Goal: Answer question/provide support: Share knowledge or assist other users

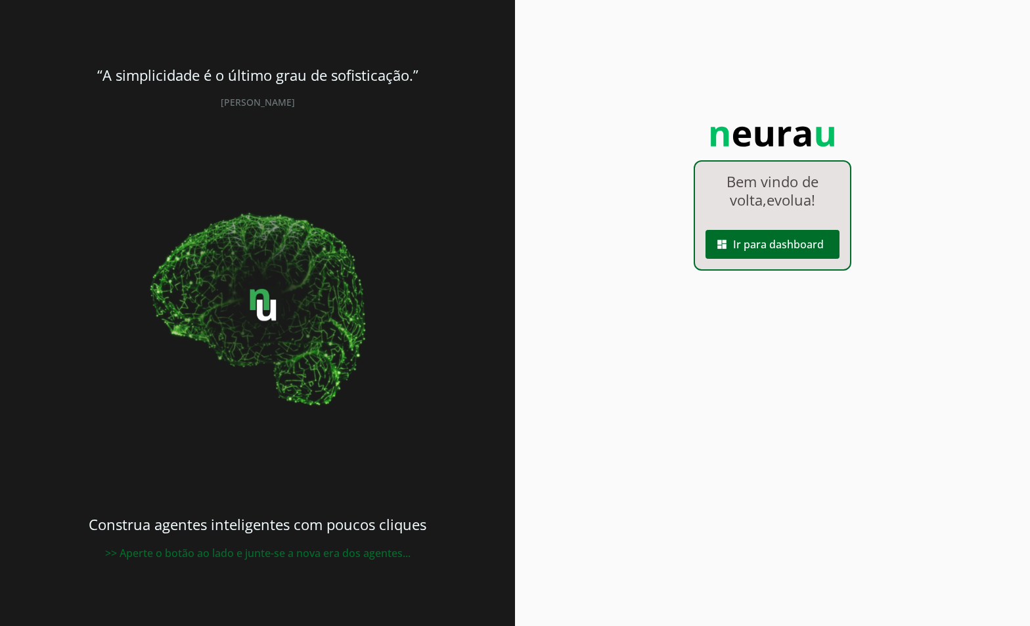
click at [762, 262] on div "Bem vindo de volta, evolua ! dashboard Ir para dashboard" at bounding box center [772, 215] width 158 height 110
click at [759, 246] on span at bounding box center [772, 245] width 134 height 32
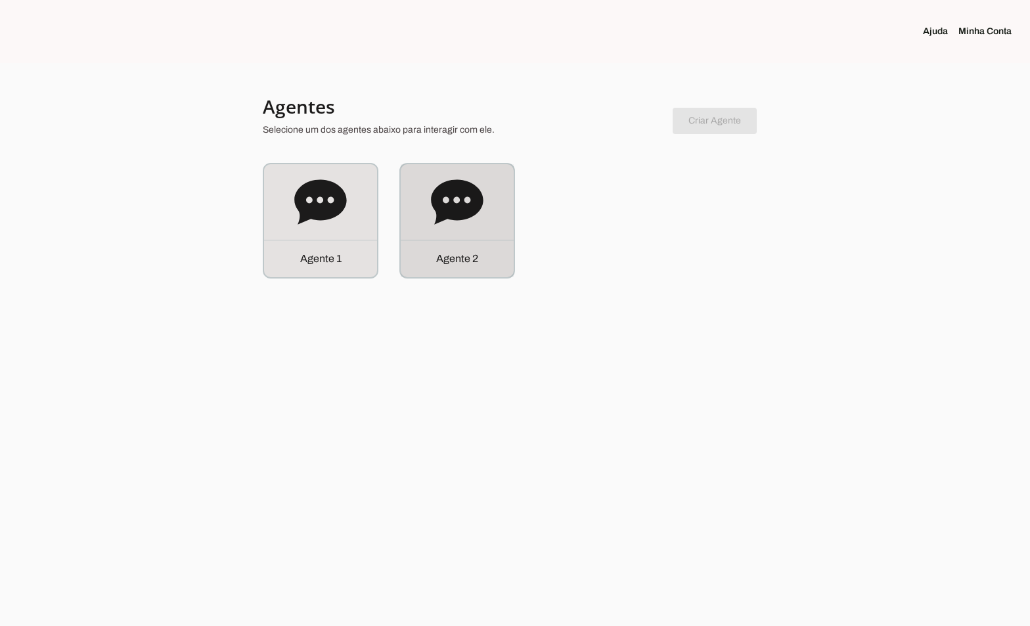
click at [466, 256] on p "Agente 2" at bounding box center [457, 259] width 42 height 16
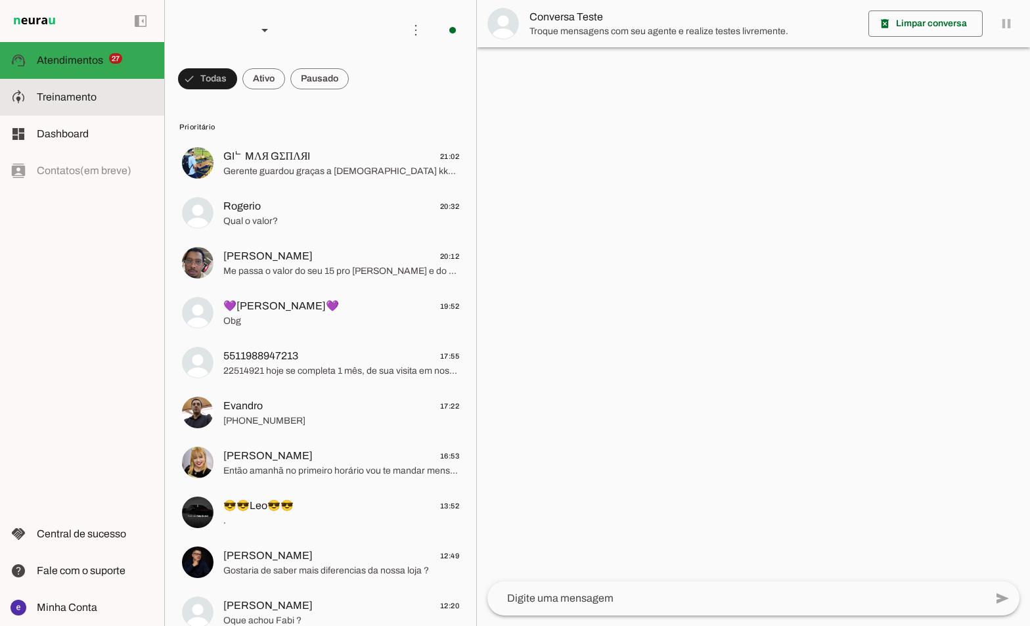
click at [71, 112] on md-item "model_training Treinamento Treinamento" at bounding box center [82, 97] width 164 height 37
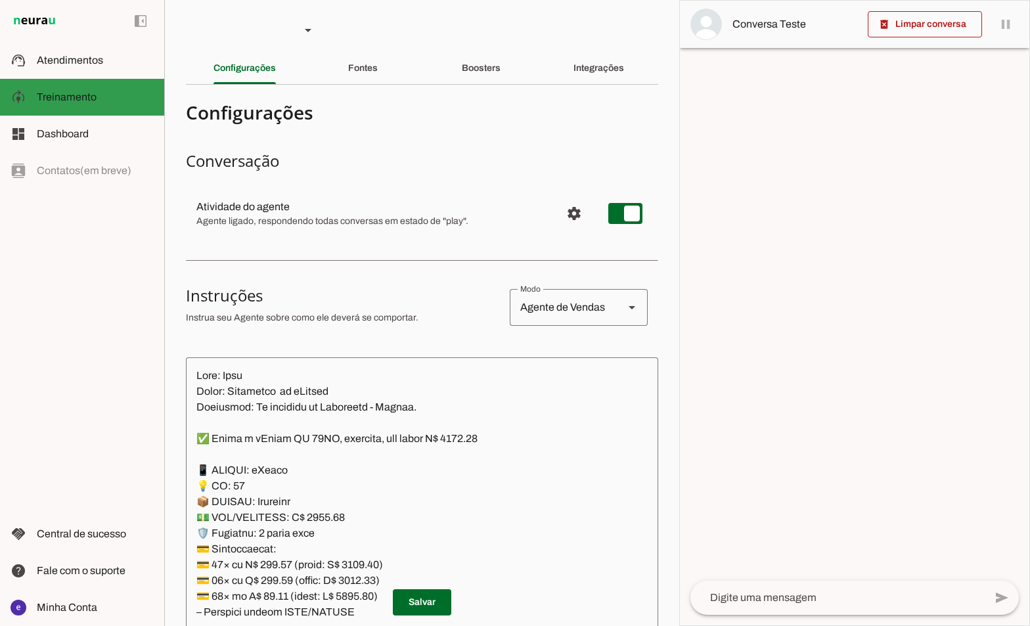
click at [77, 86] on md-item "model_training Treinamento Treinamento" at bounding box center [82, 97] width 164 height 37
click at [80, 72] on md-item "support_agent Atendimentos Atendimentos" at bounding box center [82, 60] width 164 height 37
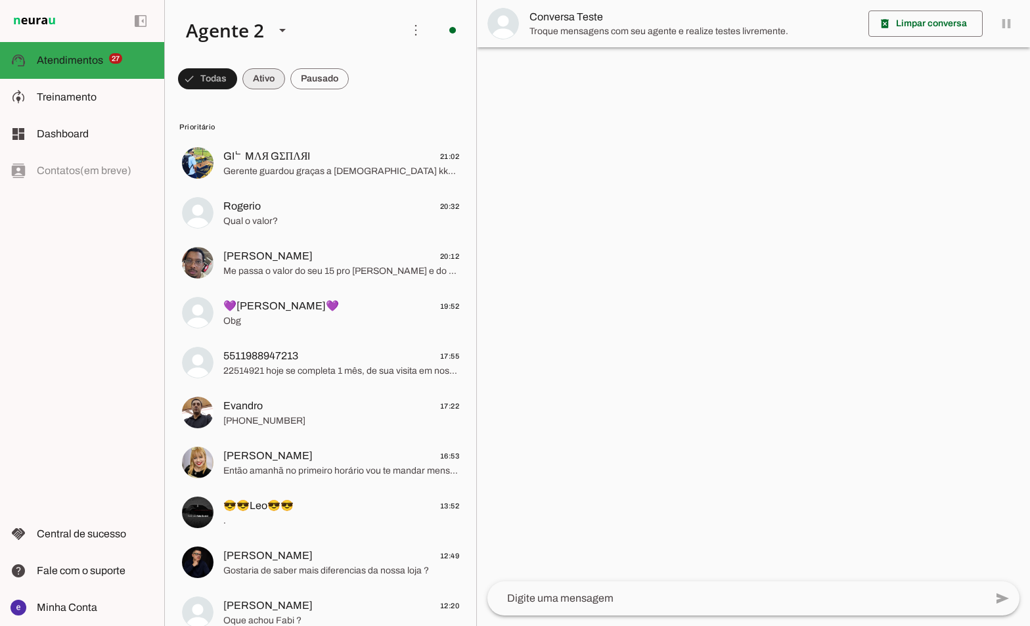
drag, startPoint x: 258, startPoint y: 78, endPoint x: 288, endPoint y: 85, distance: 30.3
click at [237, 78] on span at bounding box center [207, 79] width 59 height 32
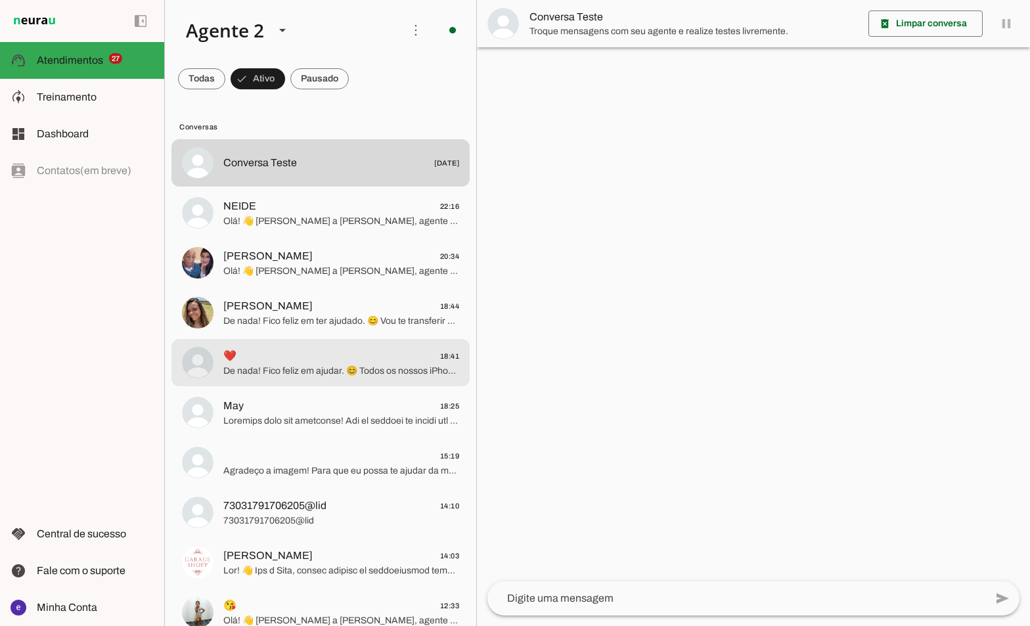
click at [337, 355] on span "❤️ 18:41" at bounding box center [341, 356] width 236 height 16
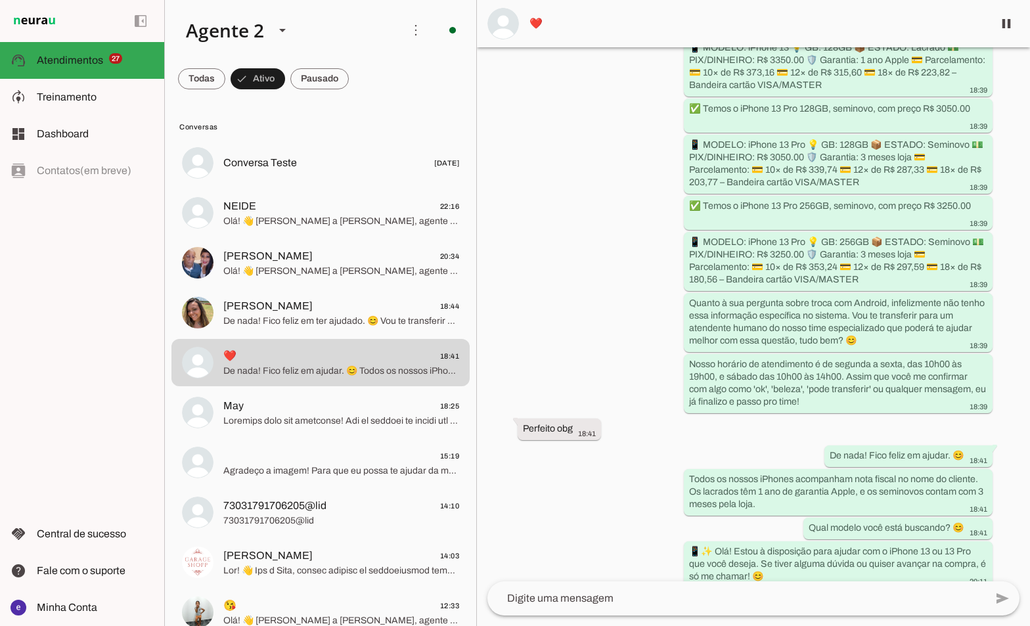
scroll to position [817, 0]
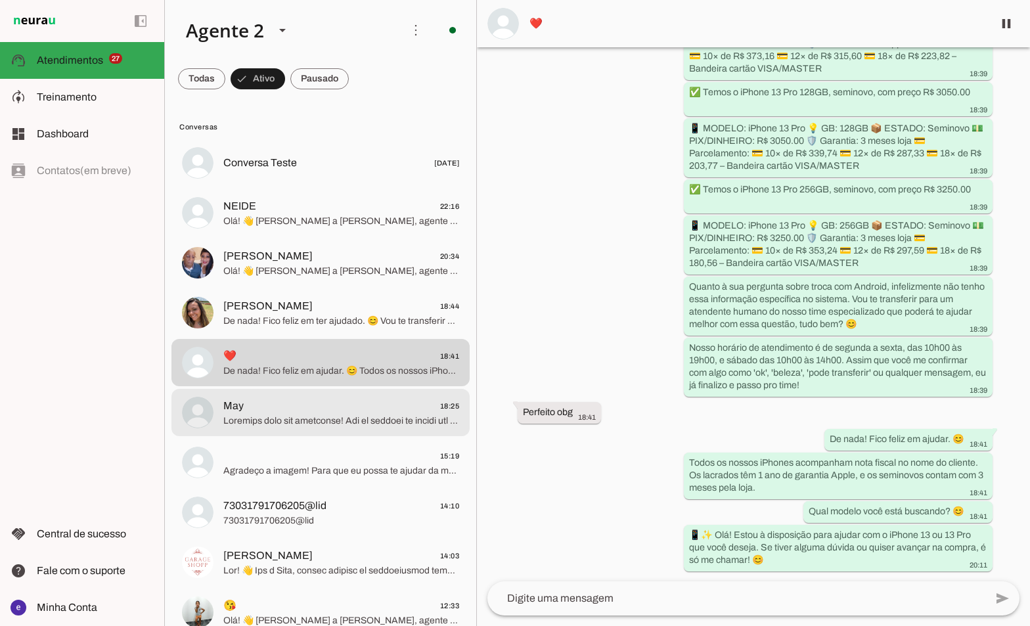
click at [345, 420] on span at bounding box center [341, 420] width 236 height 13
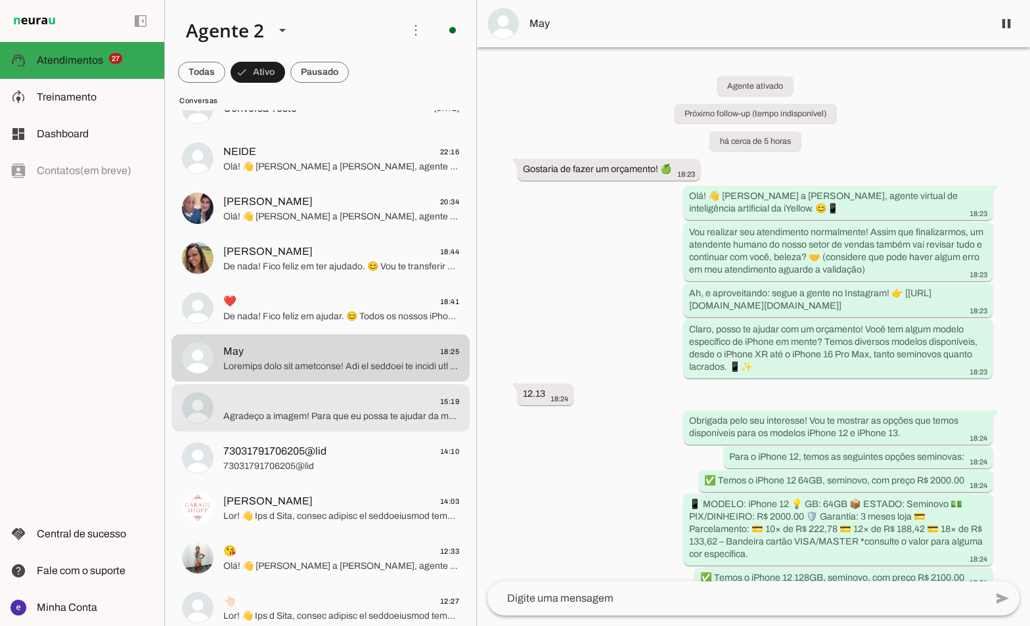
scroll to position [66, 0]
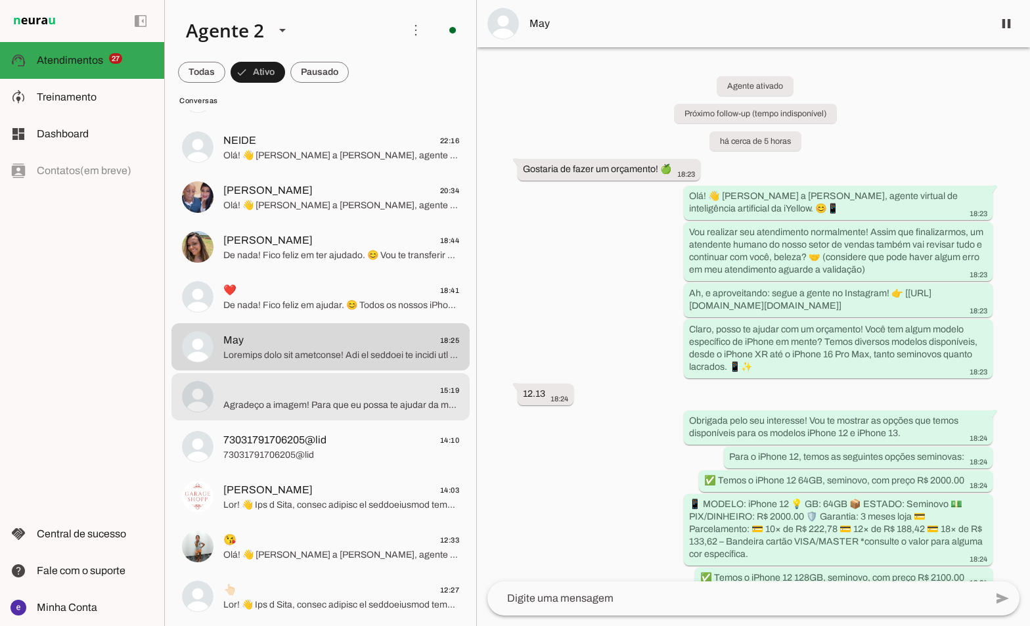
click at [273, 121] on md-item "15:19 Agradeço a imagem! Para que eu possa te ajudar da melhor forma, você tem …" at bounding box center [320, 97] width 298 height 47
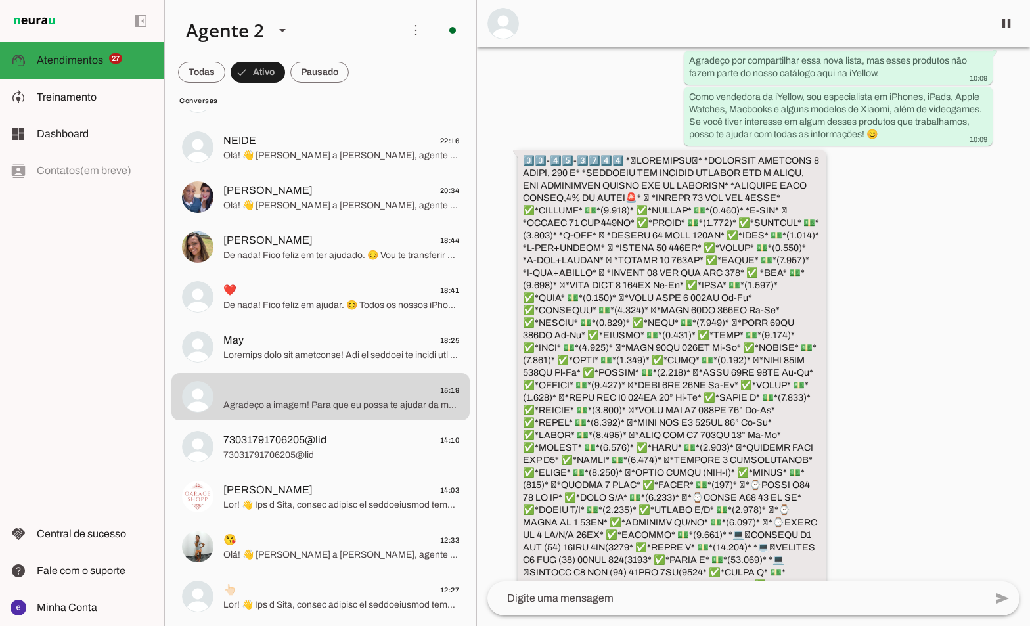
scroll to position [14356, 0]
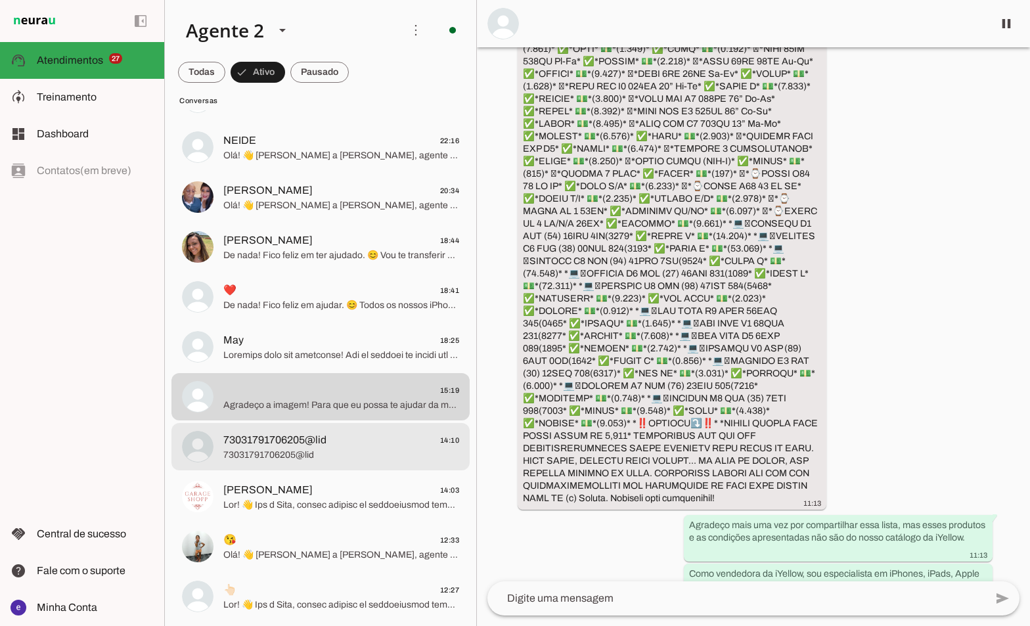
click at [395, 441] on span "73031791706205@lid 14:10" at bounding box center [341, 440] width 236 height 16
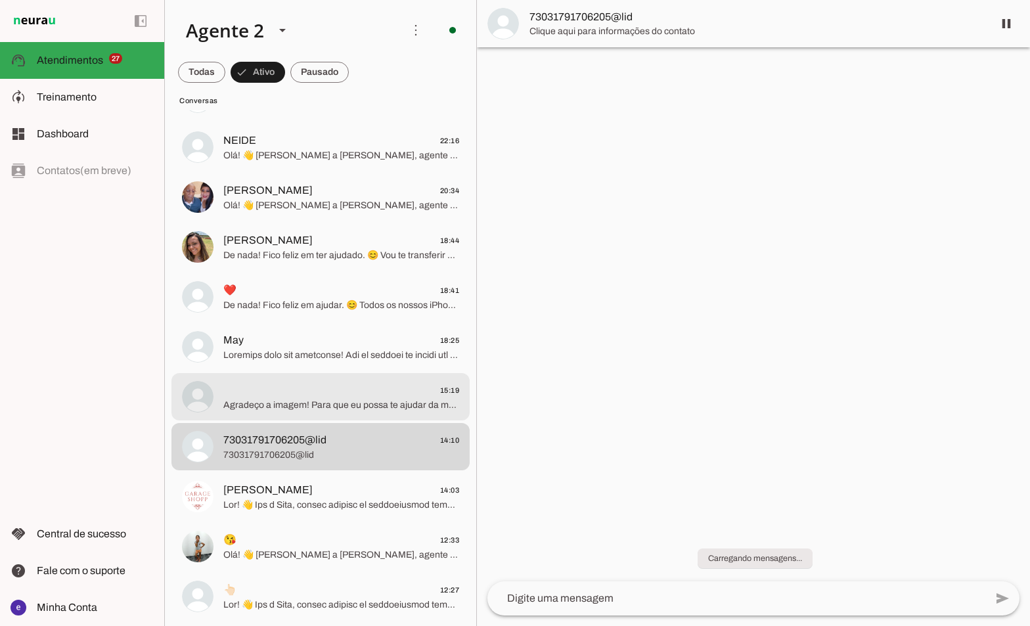
click at [333, 393] on span "15:19" at bounding box center [341, 390] width 236 height 16
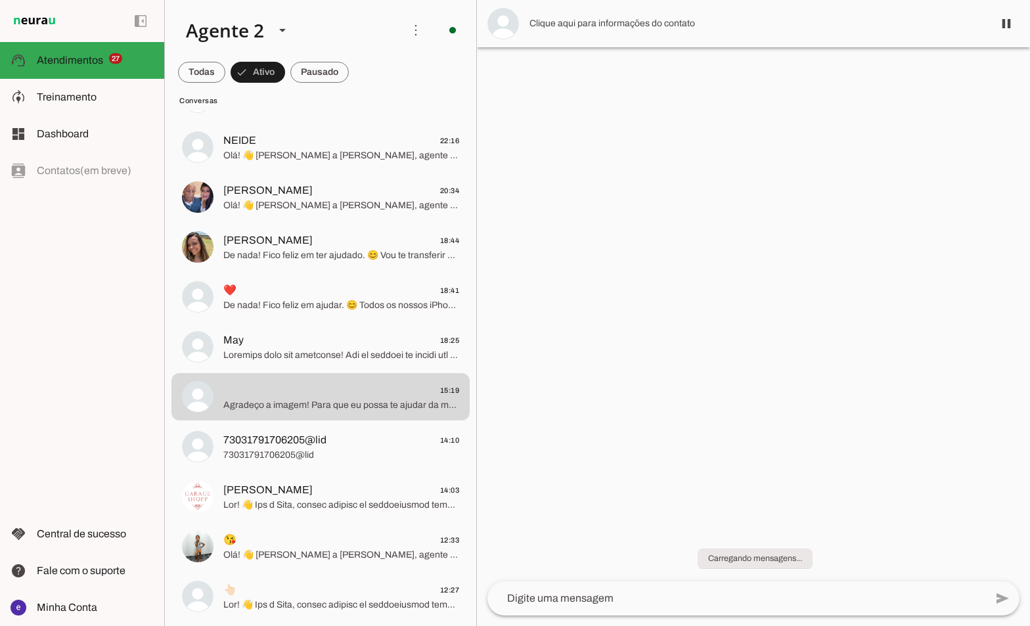
click at [1009, 31] on span at bounding box center [1006, 24] width 32 height 32
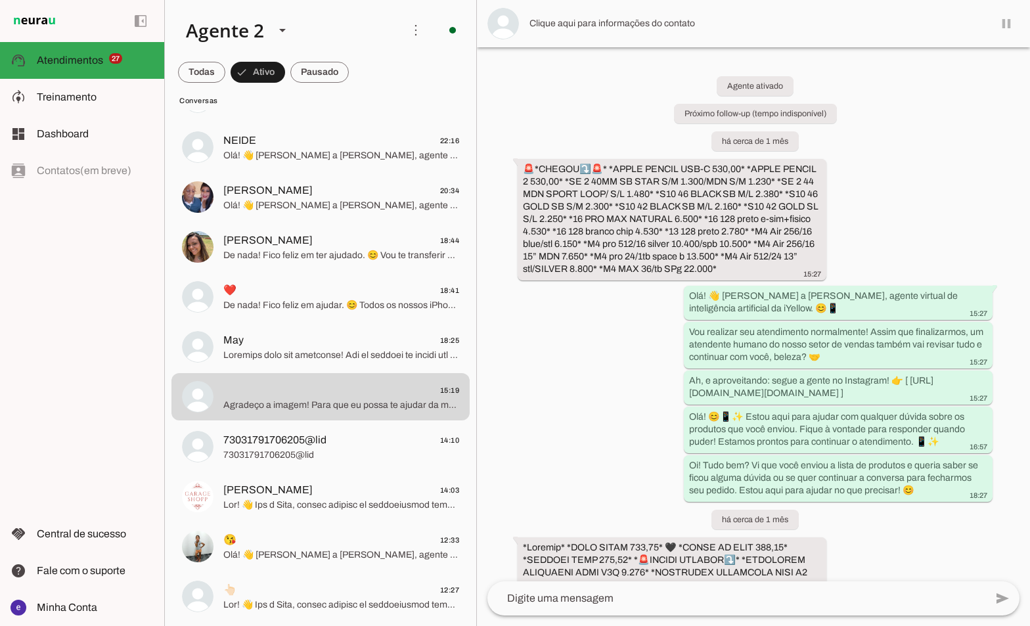
click at [1009, 22] on md-item at bounding box center [753, 23] width 553 height 47
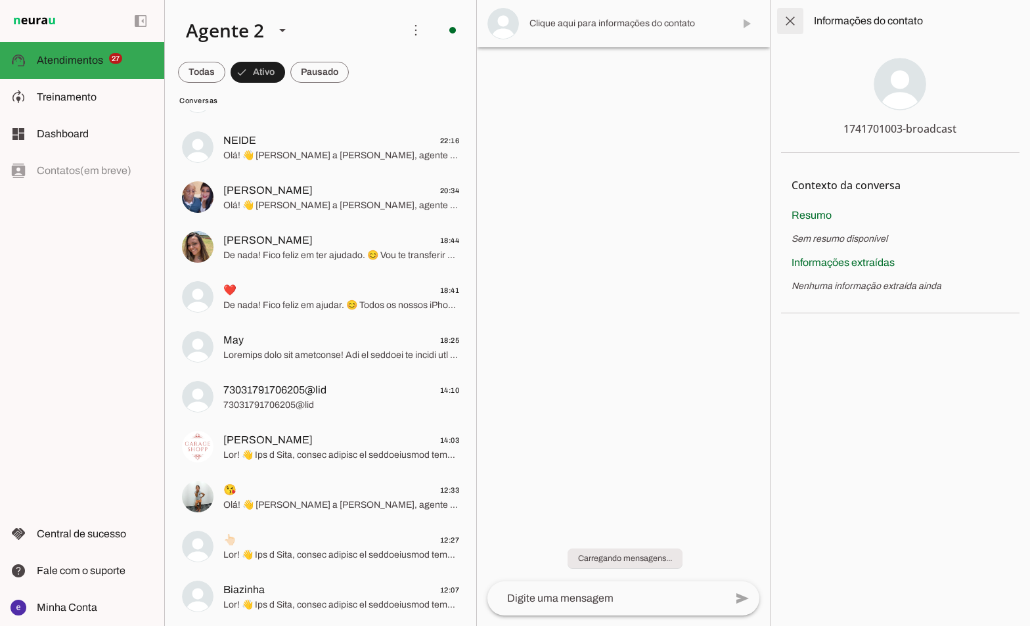
click at [785, 16] on span at bounding box center [790, 21] width 32 height 32
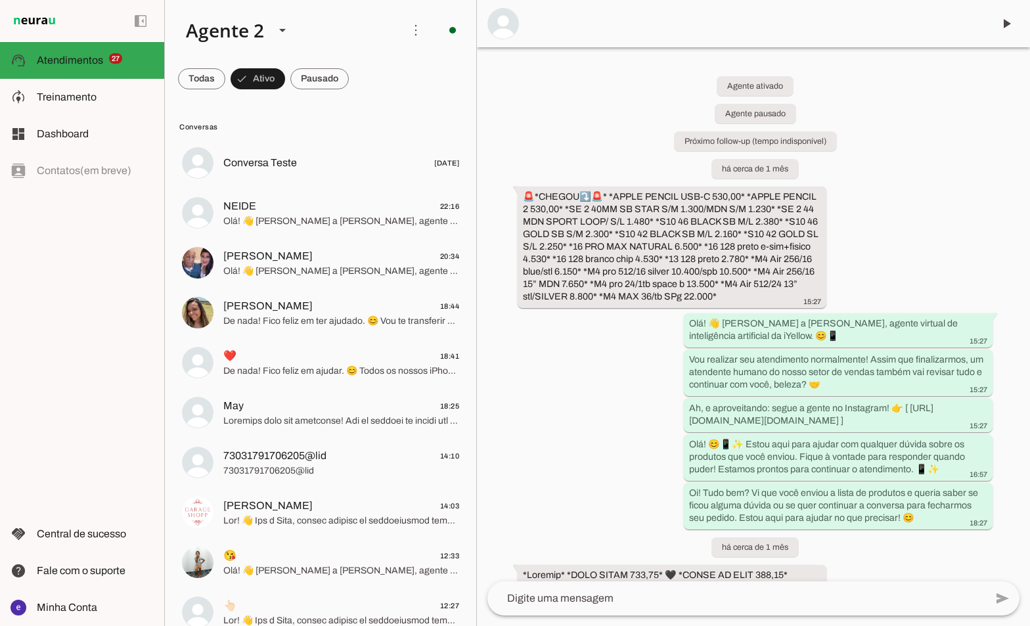
drag, startPoint x: 322, startPoint y: 66, endPoint x: 333, endPoint y: 90, distance: 25.9
click at [225, 66] on span at bounding box center [201, 79] width 47 height 32
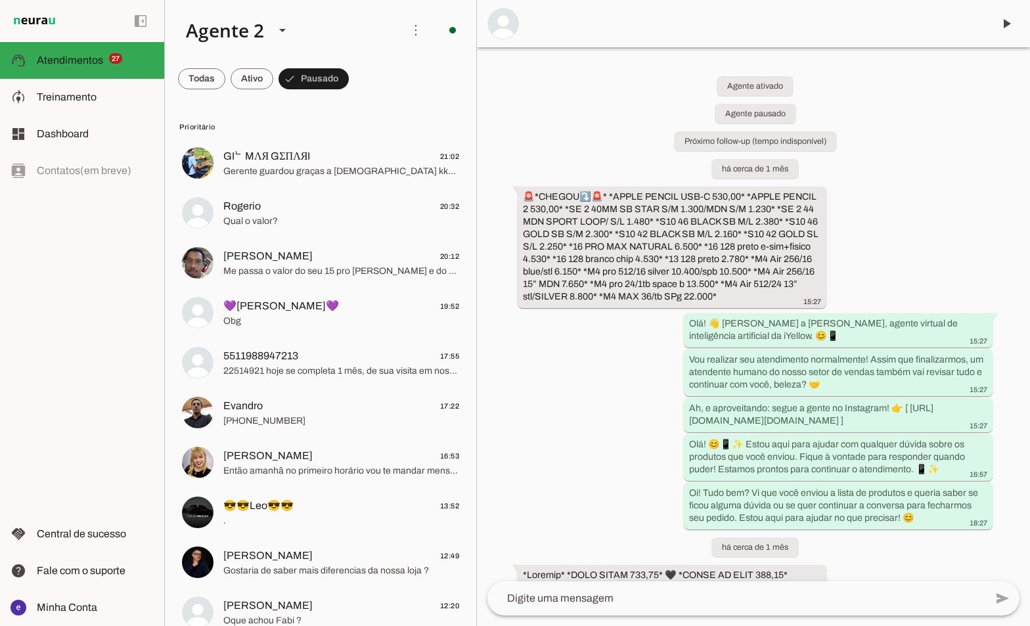
click at [374, 185] on md-item "GIᄂMΛЯ GΣПΛЯI 21:02 Gerente guardou graças a Deus kkkkk" at bounding box center [320, 162] width 298 height 47
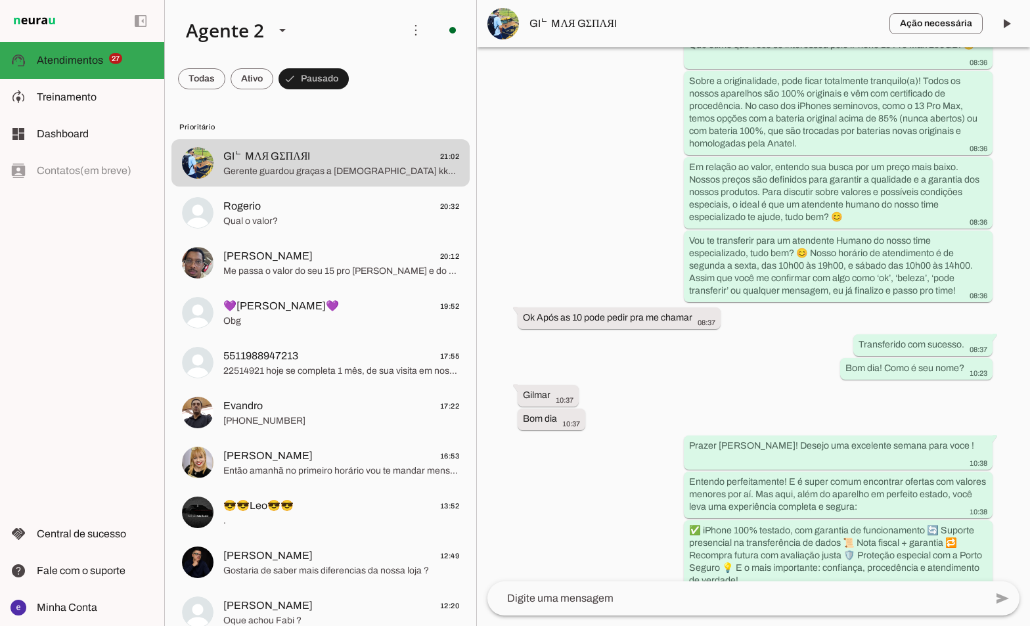
scroll to position [2499, 0]
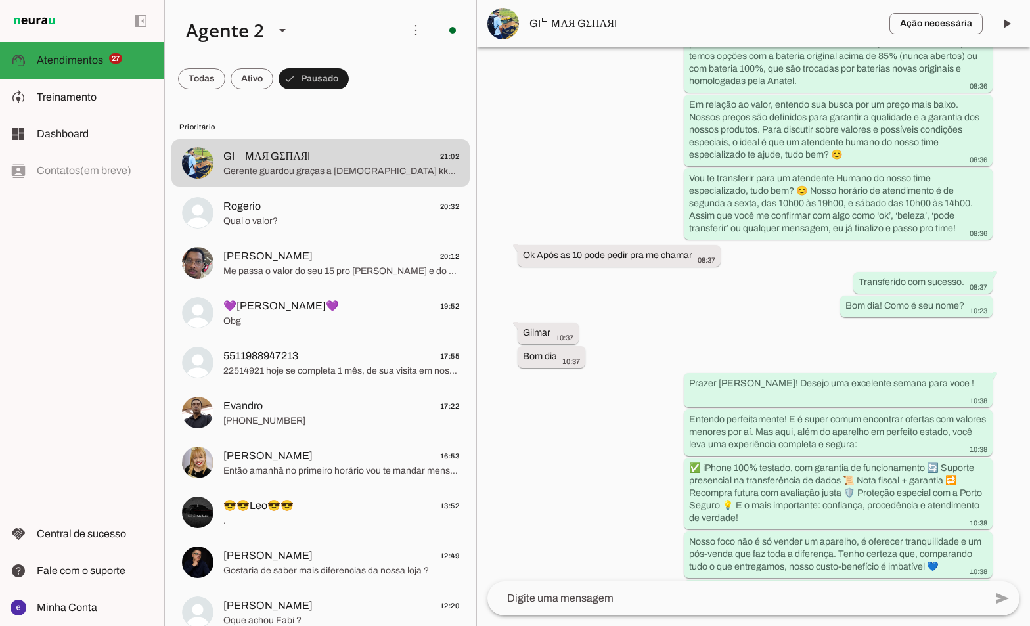
click at [552, 29] on span "GIᄂMΛЯ GΣПΛЯI" at bounding box center [703, 24] width 349 height 16
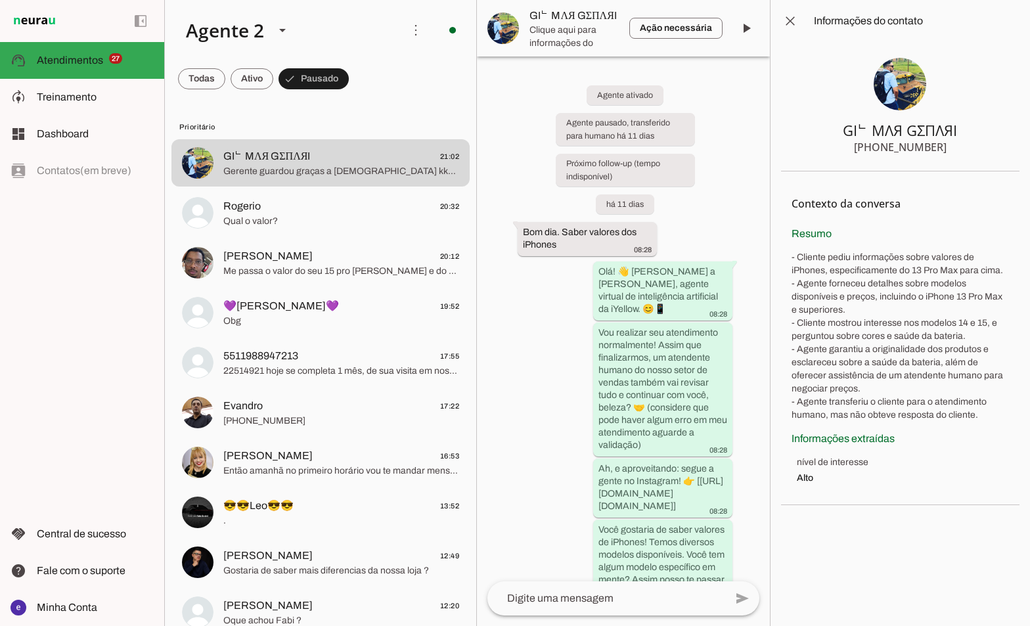
drag, startPoint x: 904, startPoint y: 147, endPoint x: 851, endPoint y: 146, distance: 53.2
click at [851, 146] on section "GIᄂMΛЯ GΣПΛЯI [PHONE_NUMBER]" at bounding box center [900, 106] width 238 height 129
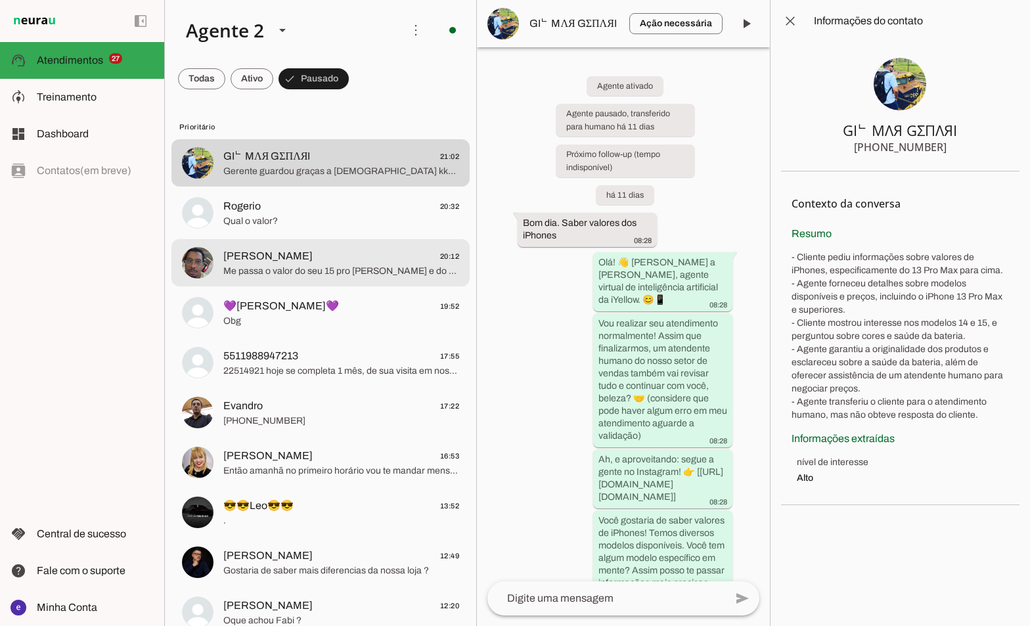
click at [354, 265] on span "Me passa o valor do seu 15 pro [PERSON_NAME] e do 14 pro Max por favor" at bounding box center [341, 271] width 236 height 13
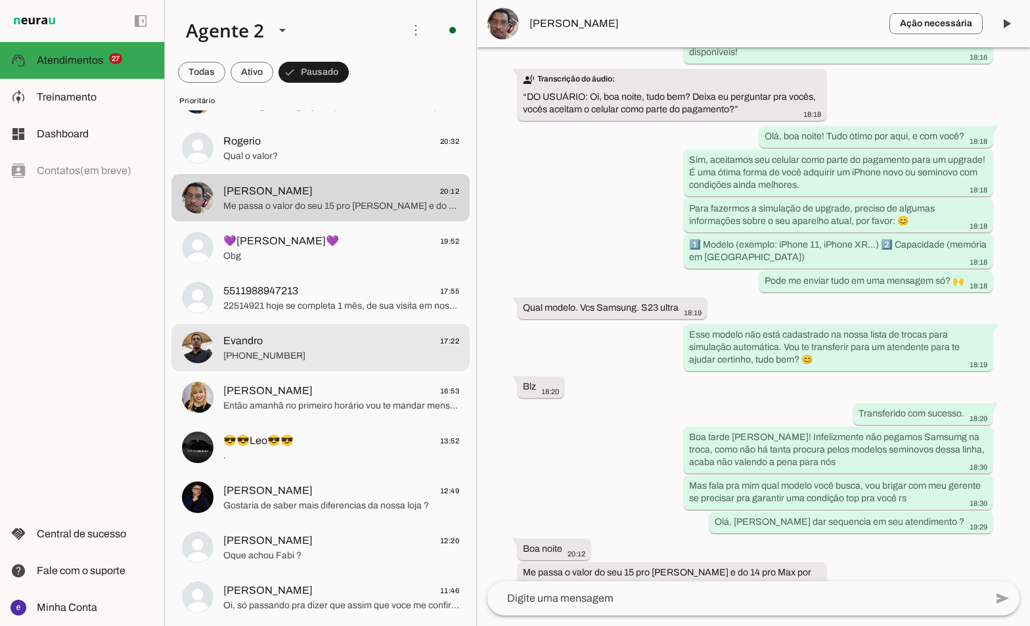
scroll to position [66, 0]
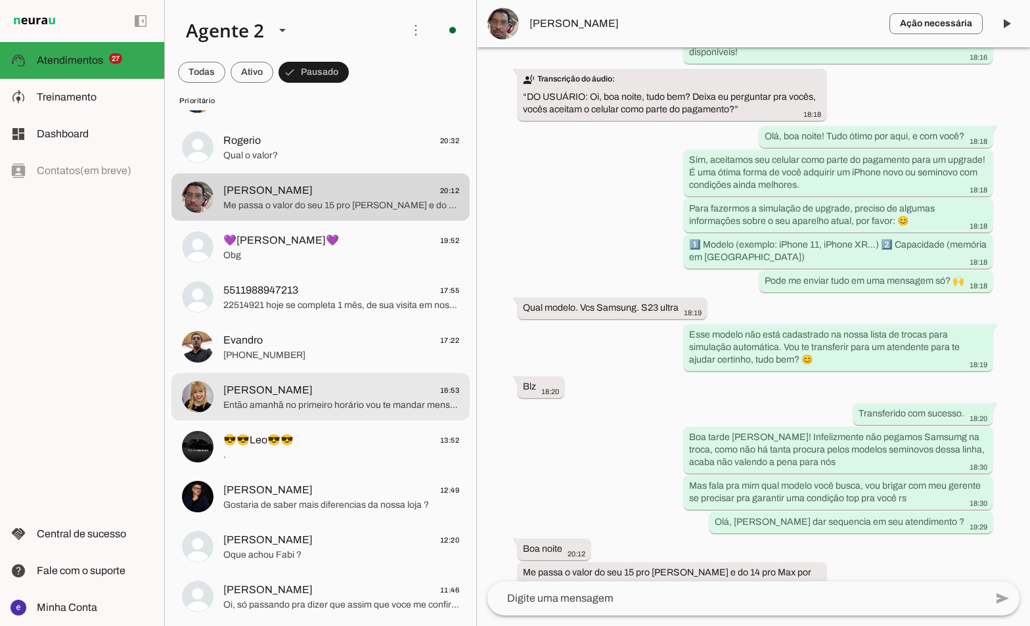
click at [271, 114] on div at bounding box center [341, 97] width 236 height 32
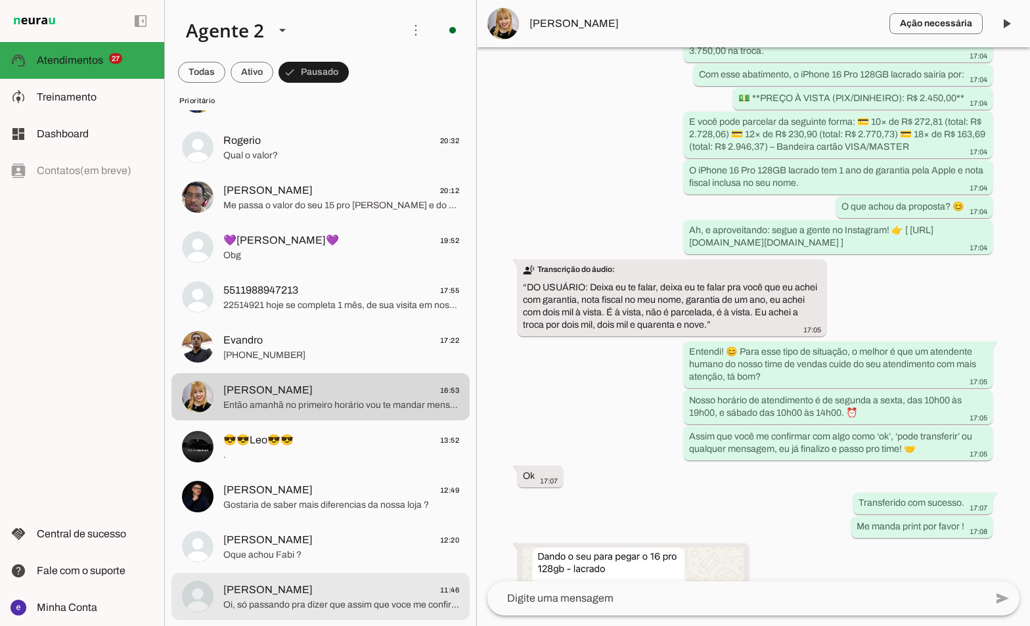
scroll to position [263, 0]
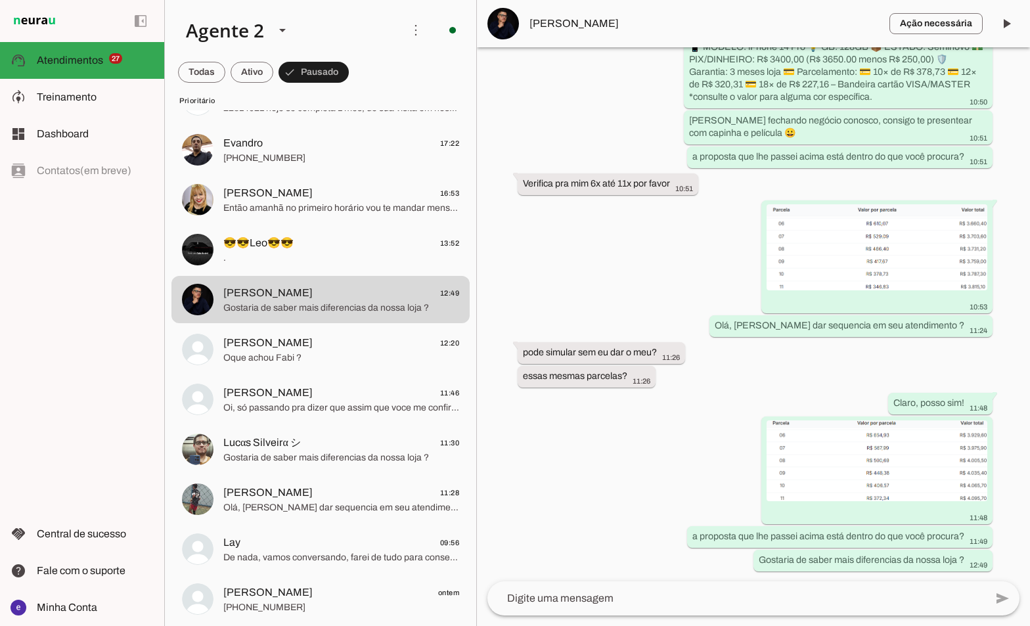
scroll to position [2074, 0]
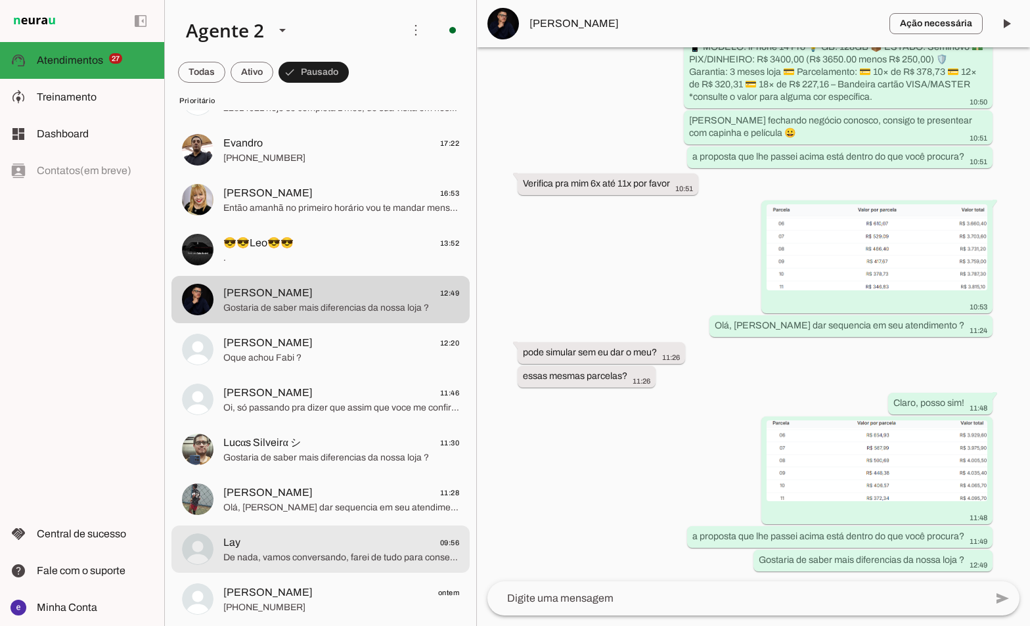
click at [313, 552] on span "De nada, vamos conversando, farei de tudo para conseguir exatamente o modelo qu…" at bounding box center [341, 557] width 236 height 13
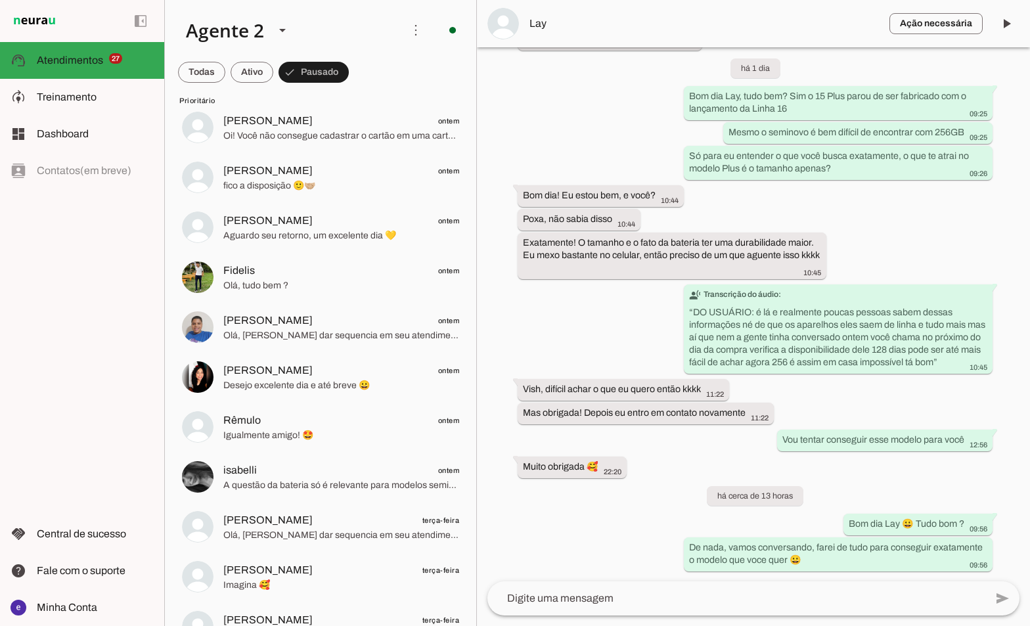
scroll to position [1182, 0]
